Goal: Task Accomplishment & Management: Manage account settings

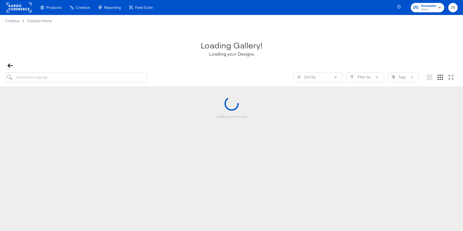
click at [428, 8] on span "Macy's" at bounding box center [428, 10] width 15 height 4
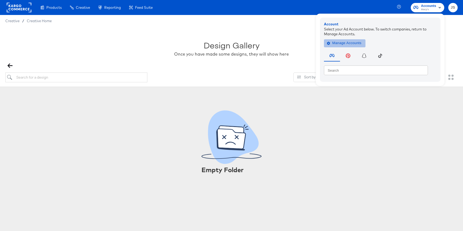
click at [360, 41] on span "Manage Accounts" at bounding box center [344, 43] width 33 height 6
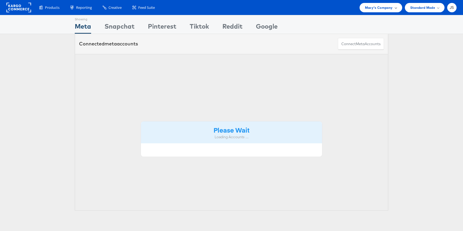
click at [386, 5] on span "Macy's Company" at bounding box center [379, 8] width 28 height 6
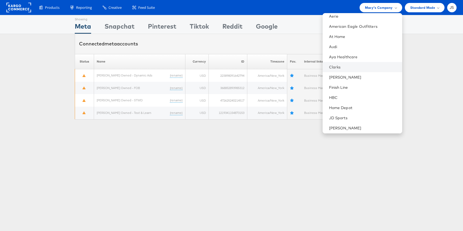
scroll to position [24, 0]
click at [349, 62] on li "Clarks" at bounding box center [363, 67] width 80 height 10
click at [347, 66] on link "Clarks" at bounding box center [363, 67] width 69 height 5
